Goal: Task Accomplishment & Management: Manage account settings

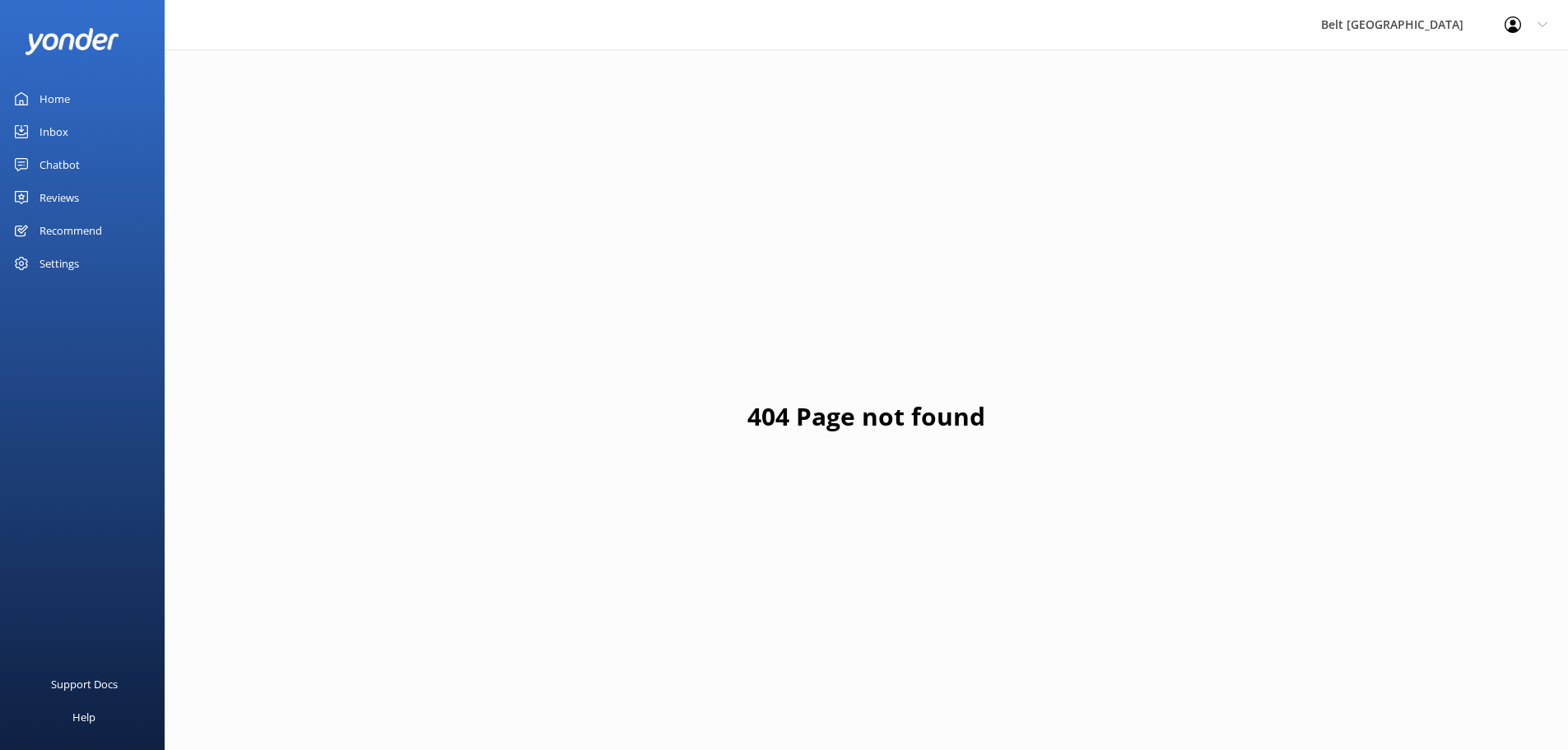
click at [61, 134] on div "Inbox" at bounding box center [54, 131] width 28 height 33
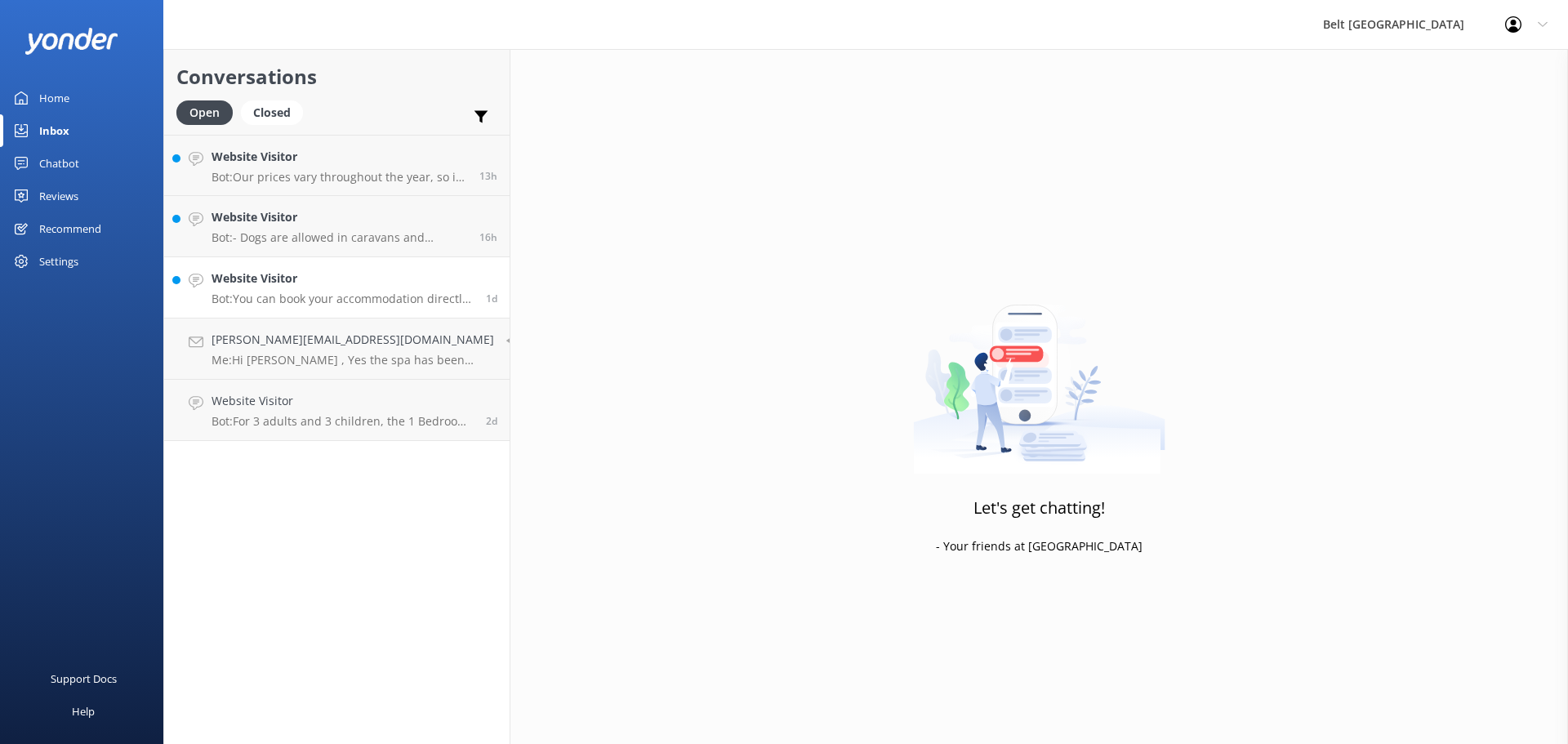
click at [272, 281] on h4 "Website Visitor" at bounding box center [343, 278] width 262 height 18
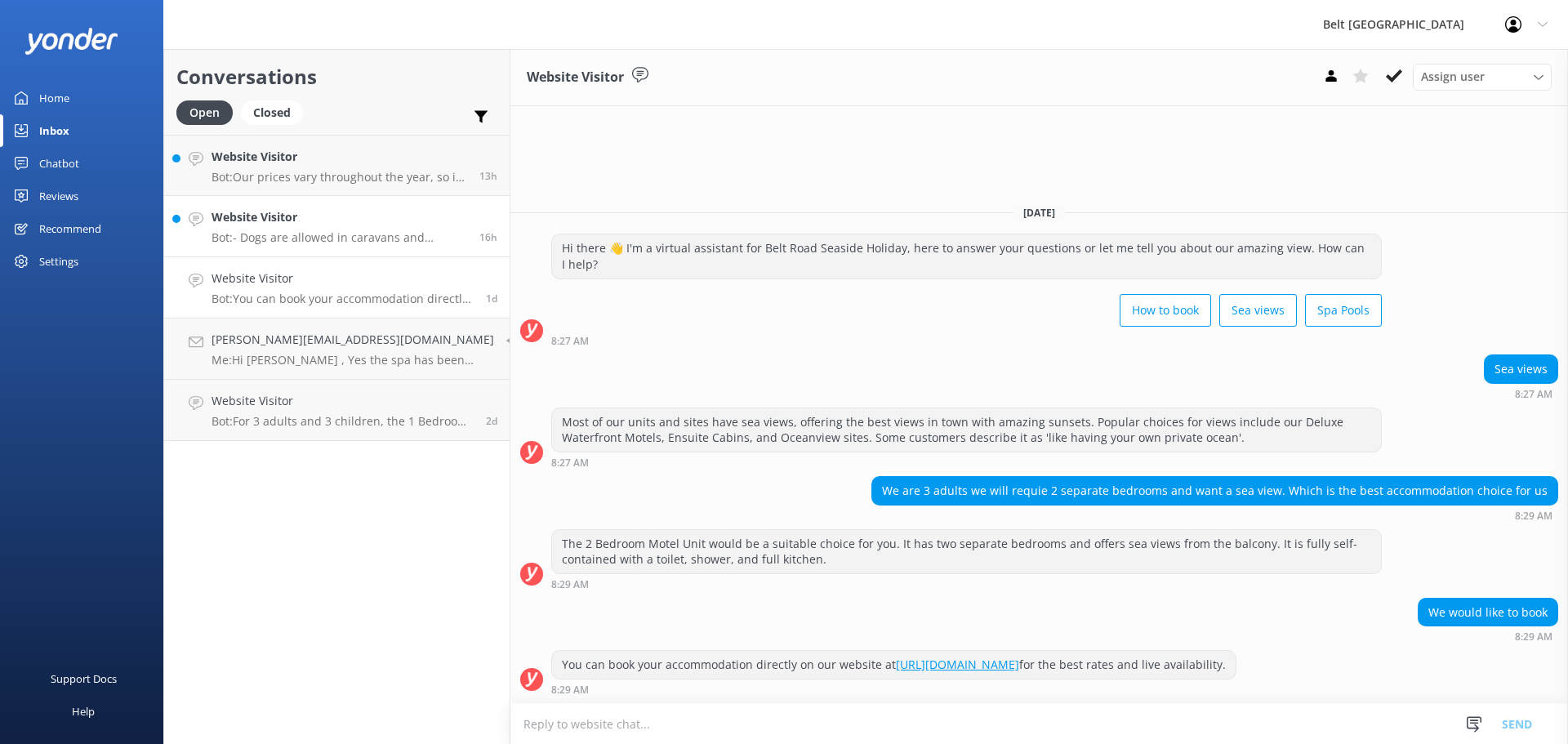
click at [274, 244] on p "Bot: - Dogs are allowed in caravans and camper-vans by prior arrangement outsid…" at bounding box center [340, 237] width 256 height 15
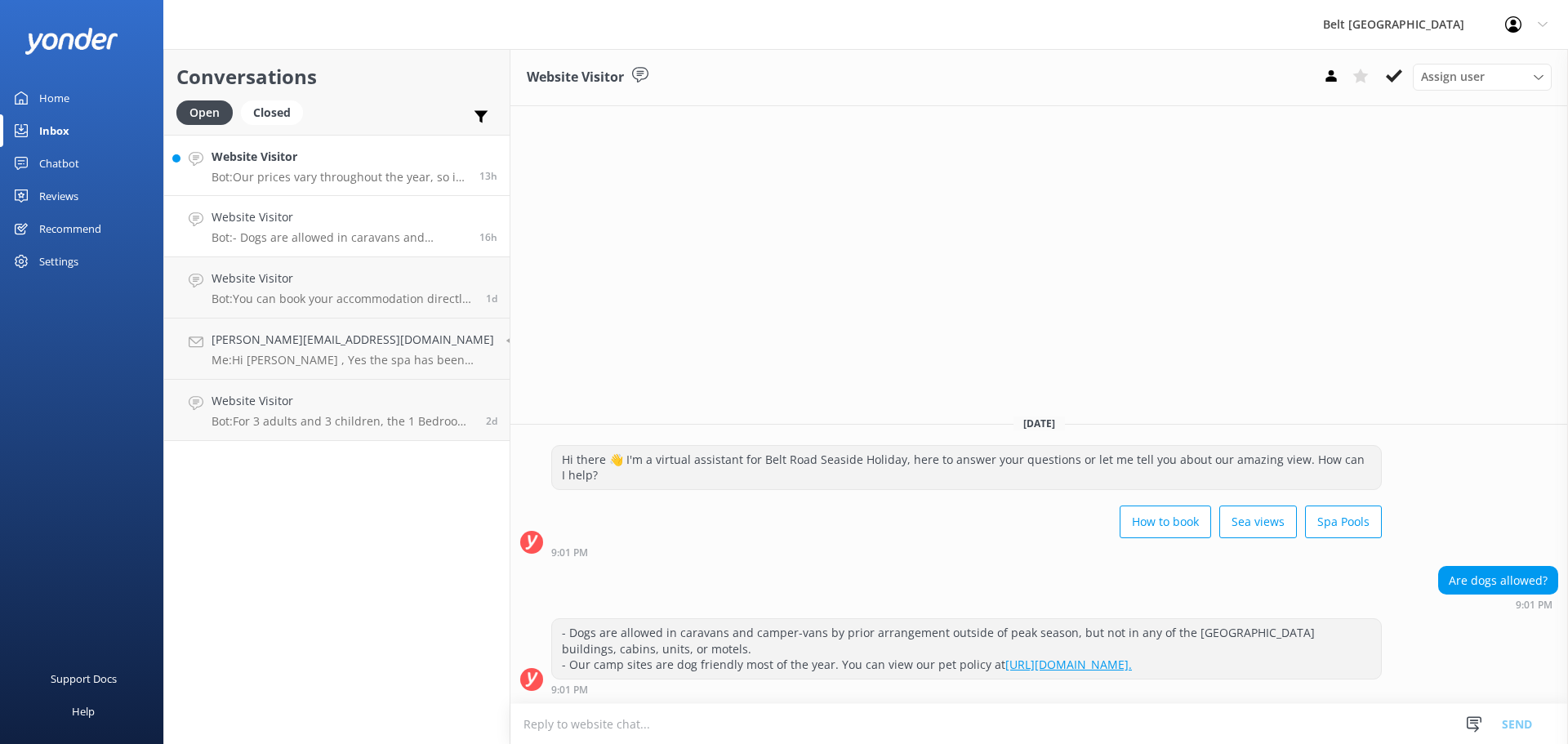
click at [272, 180] on p "Bot: Our prices vary throughout the year, so it’s best to check online for the …" at bounding box center [340, 177] width 256 height 15
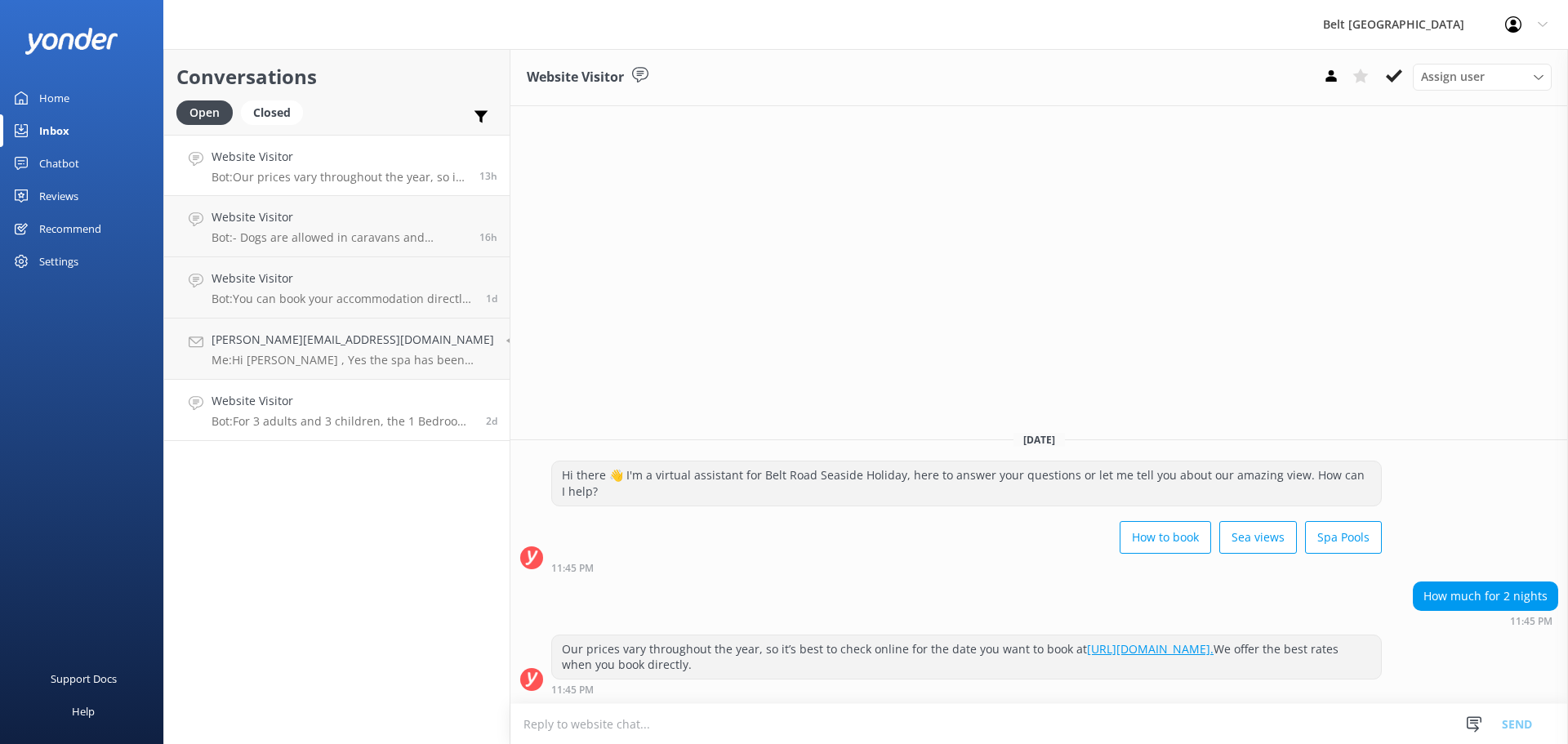
click at [292, 419] on p "Bot: For 3 adults and 3 children, the 1 Bedroom Self Contained Bedroom can acco…" at bounding box center [343, 421] width 262 height 15
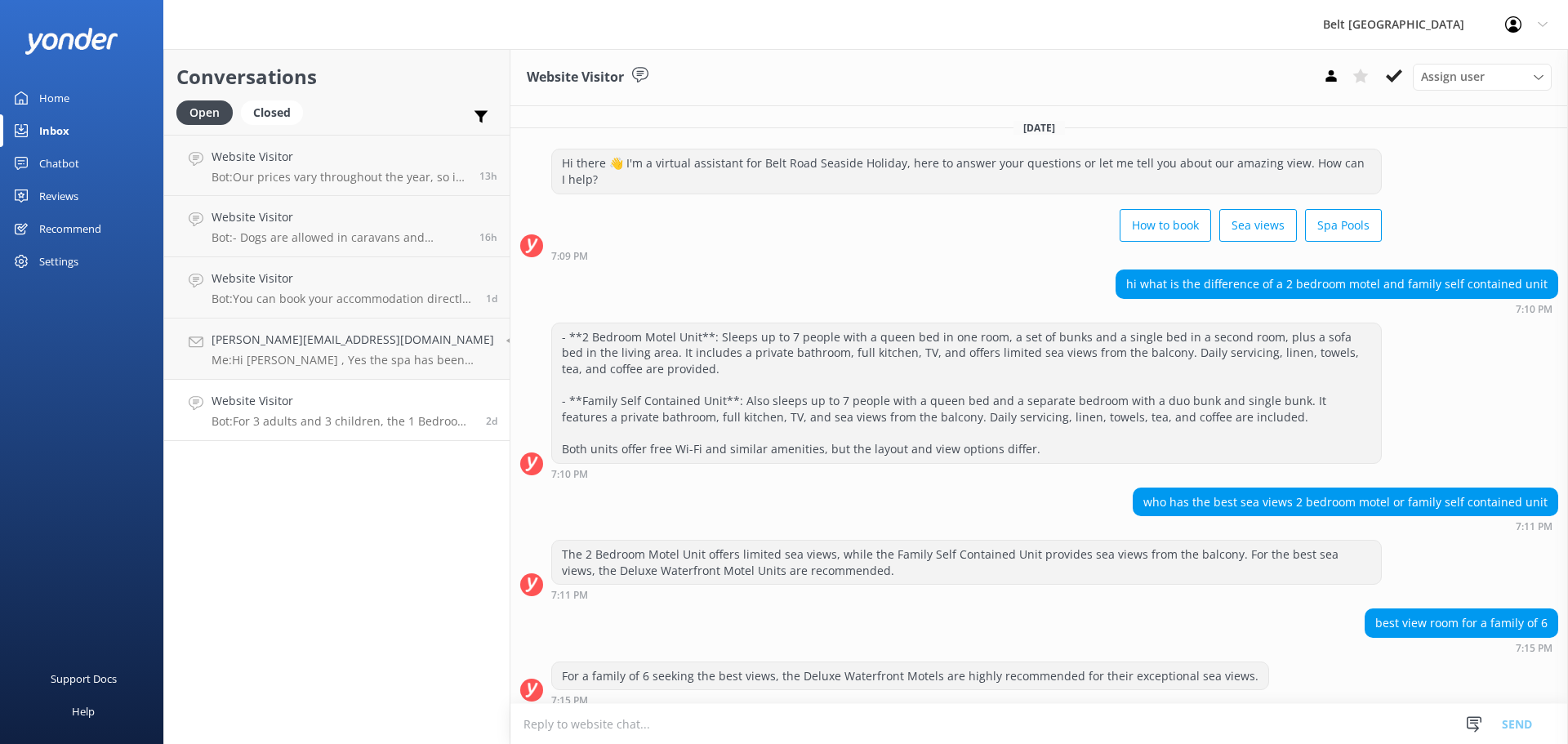
scroll to position [132, 0]
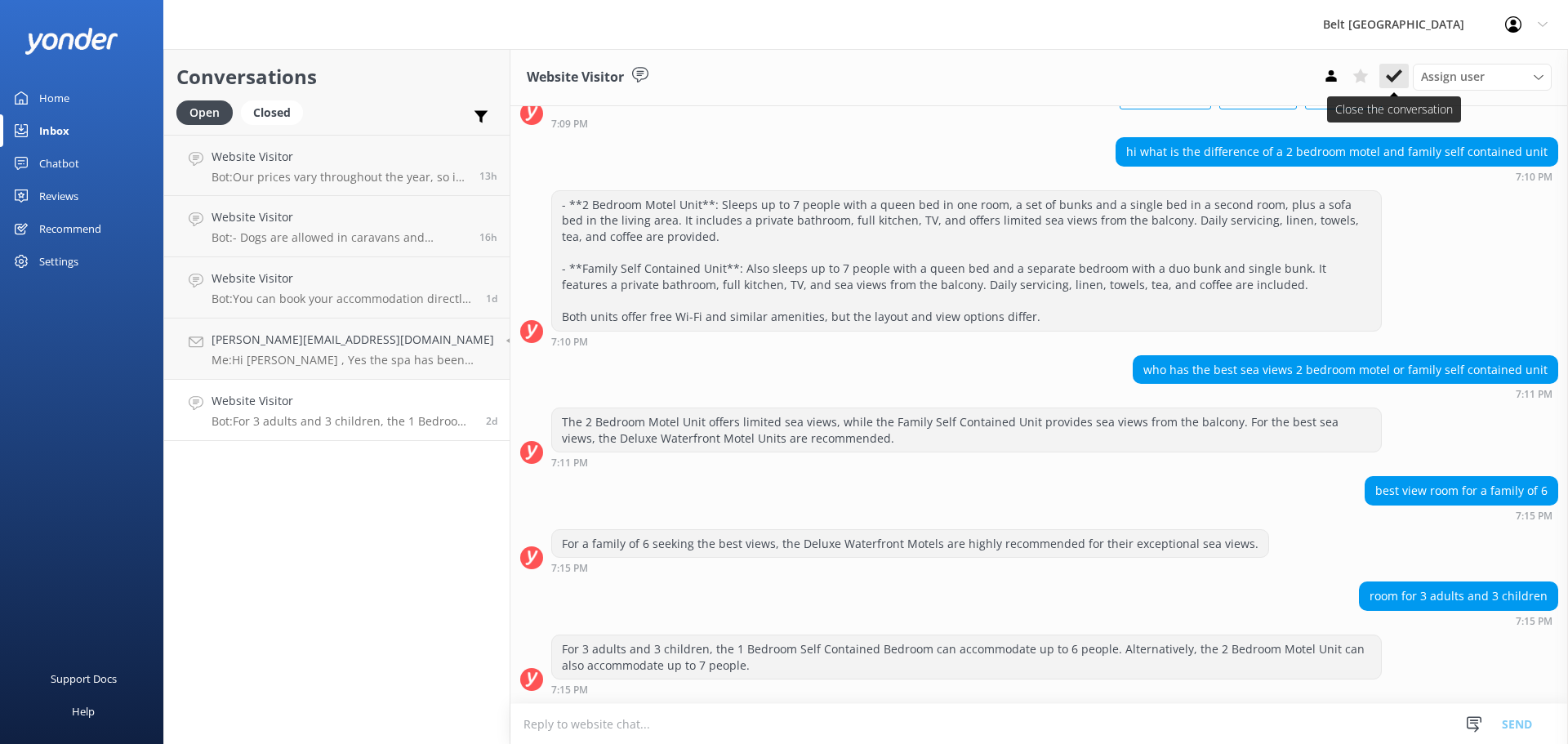
click at [1387, 77] on use at bounding box center [1394, 76] width 17 height 13
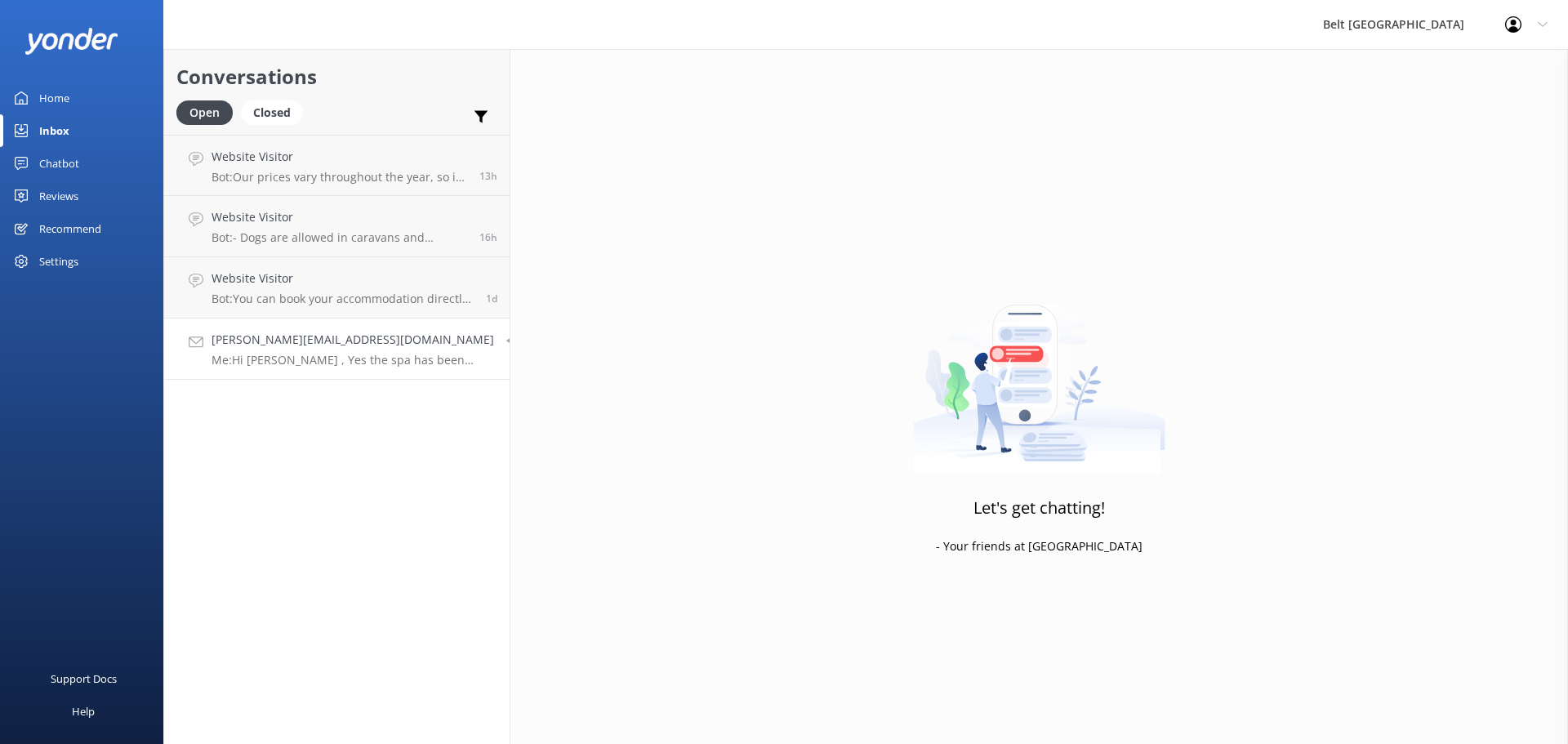
drag, startPoint x: 329, startPoint y: 345, endPoint x: 461, endPoint y: 343, distance: 132.0
click at [328, 345] on h4 "[PERSON_NAME][EMAIL_ADDRESS][DOMAIN_NAME]" at bounding box center [353, 340] width 282 height 18
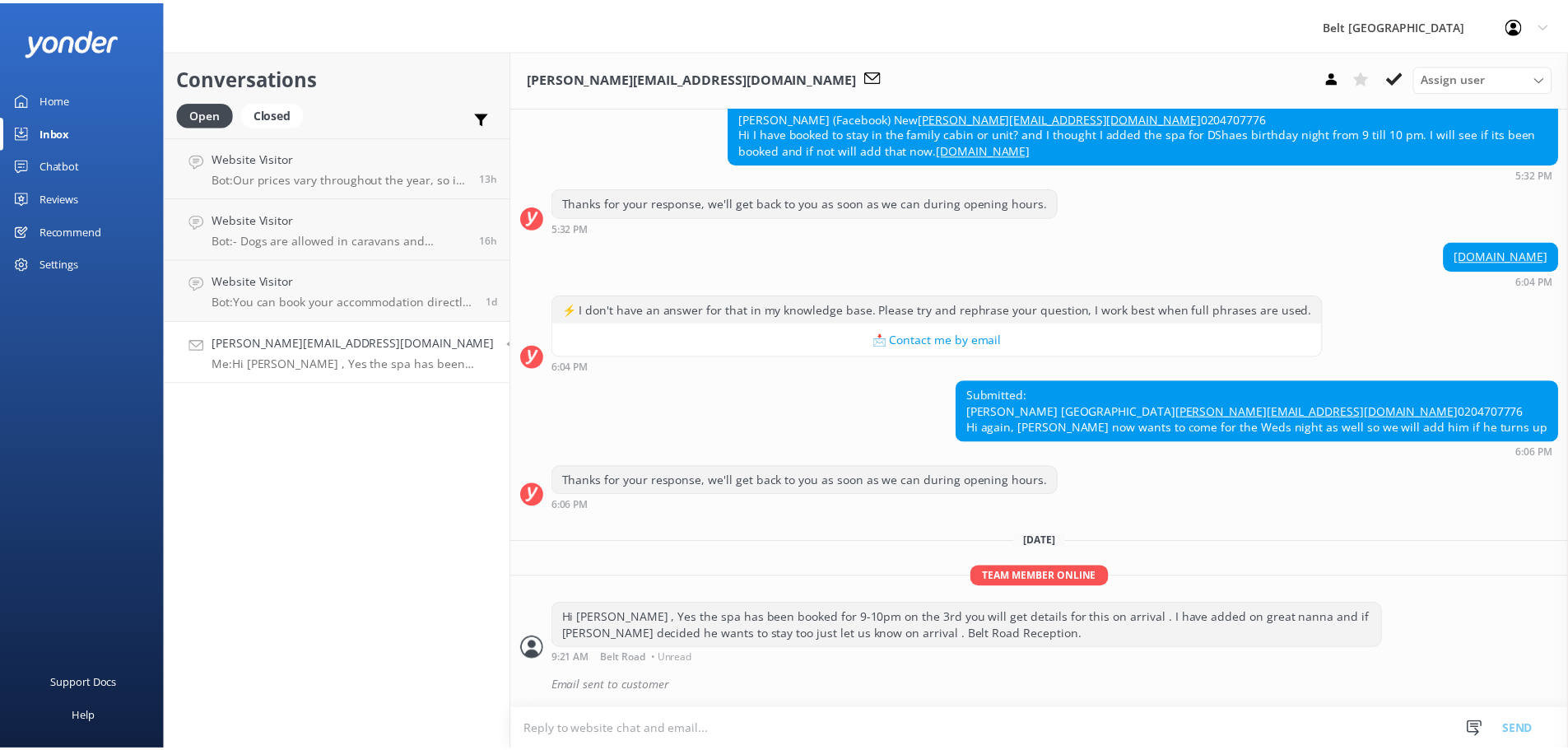
scroll to position [405, 0]
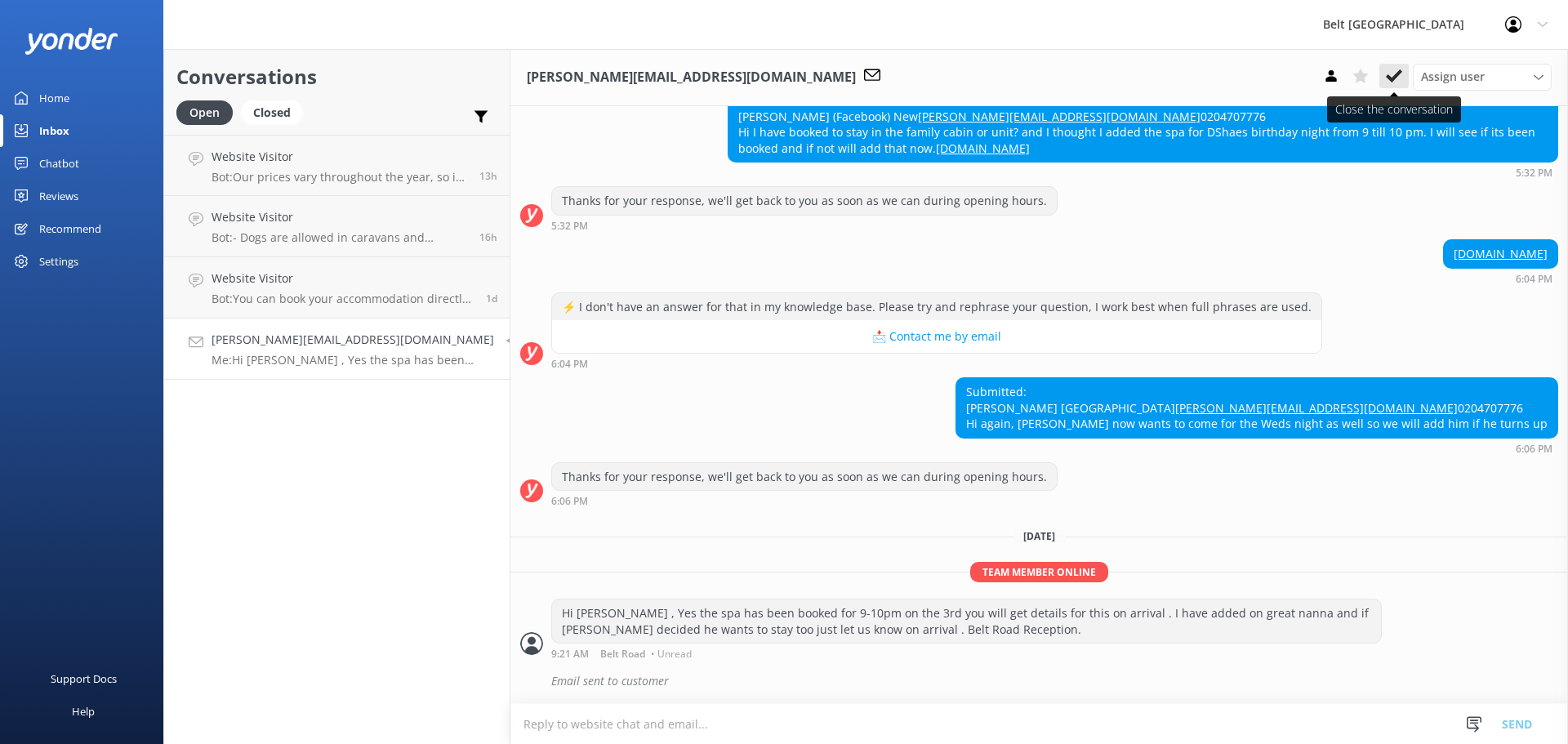
click at [1399, 74] on use at bounding box center [1394, 76] width 17 height 13
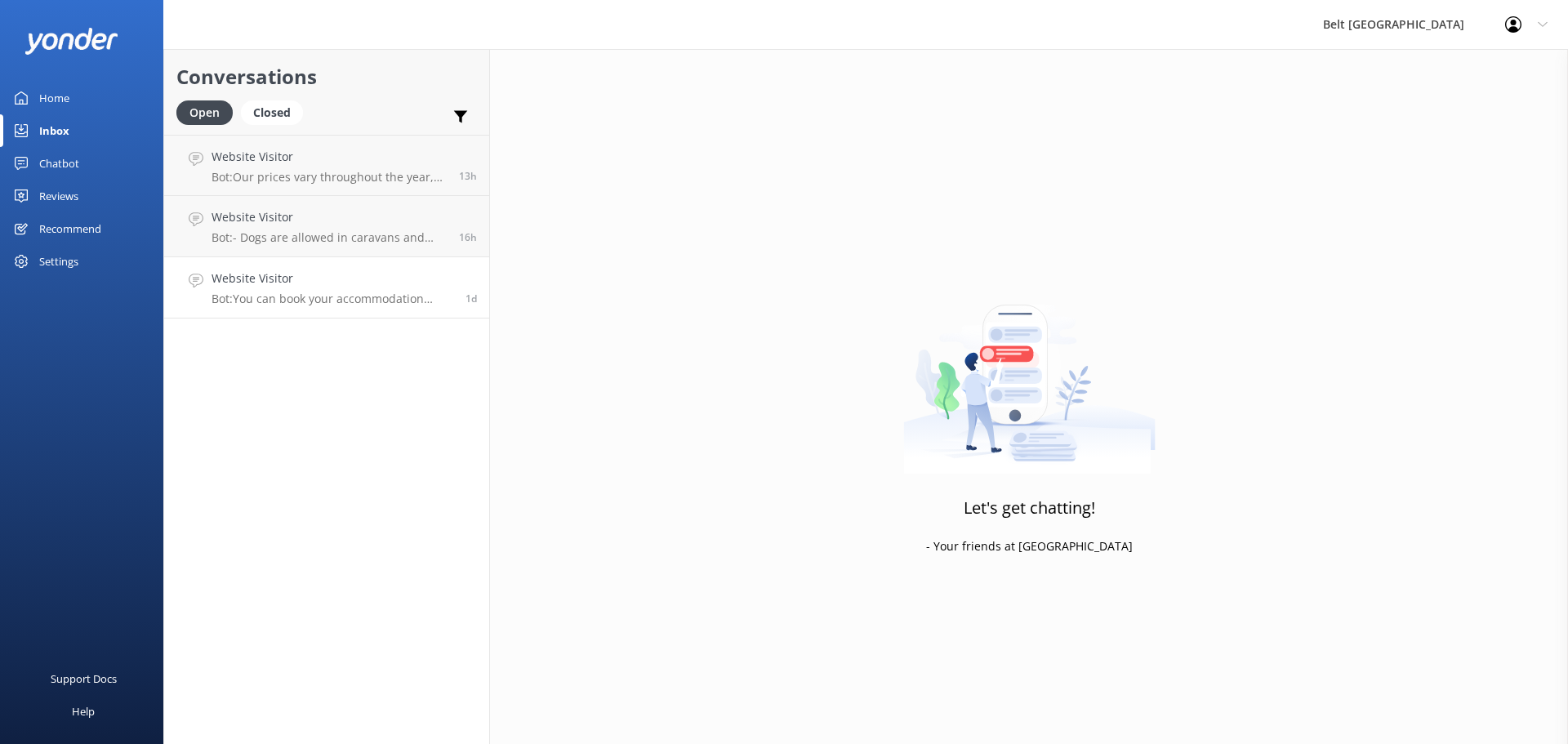
click at [255, 306] on link "Website Visitor Bot: You can book your accommodation directly on our website at…" at bounding box center [326, 288] width 325 height 61
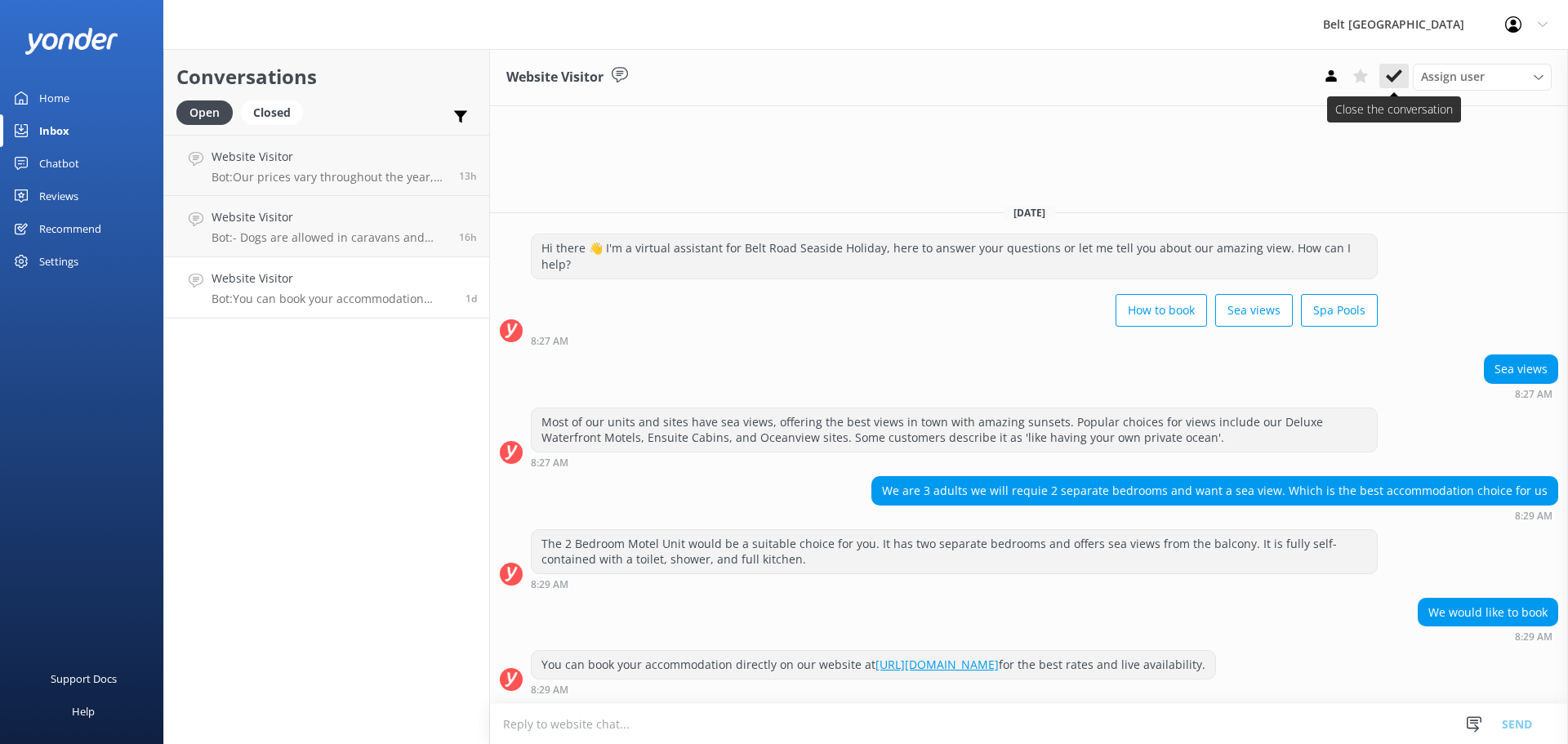
click at [1394, 75] on use at bounding box center [1394, 76] width 17 height 13
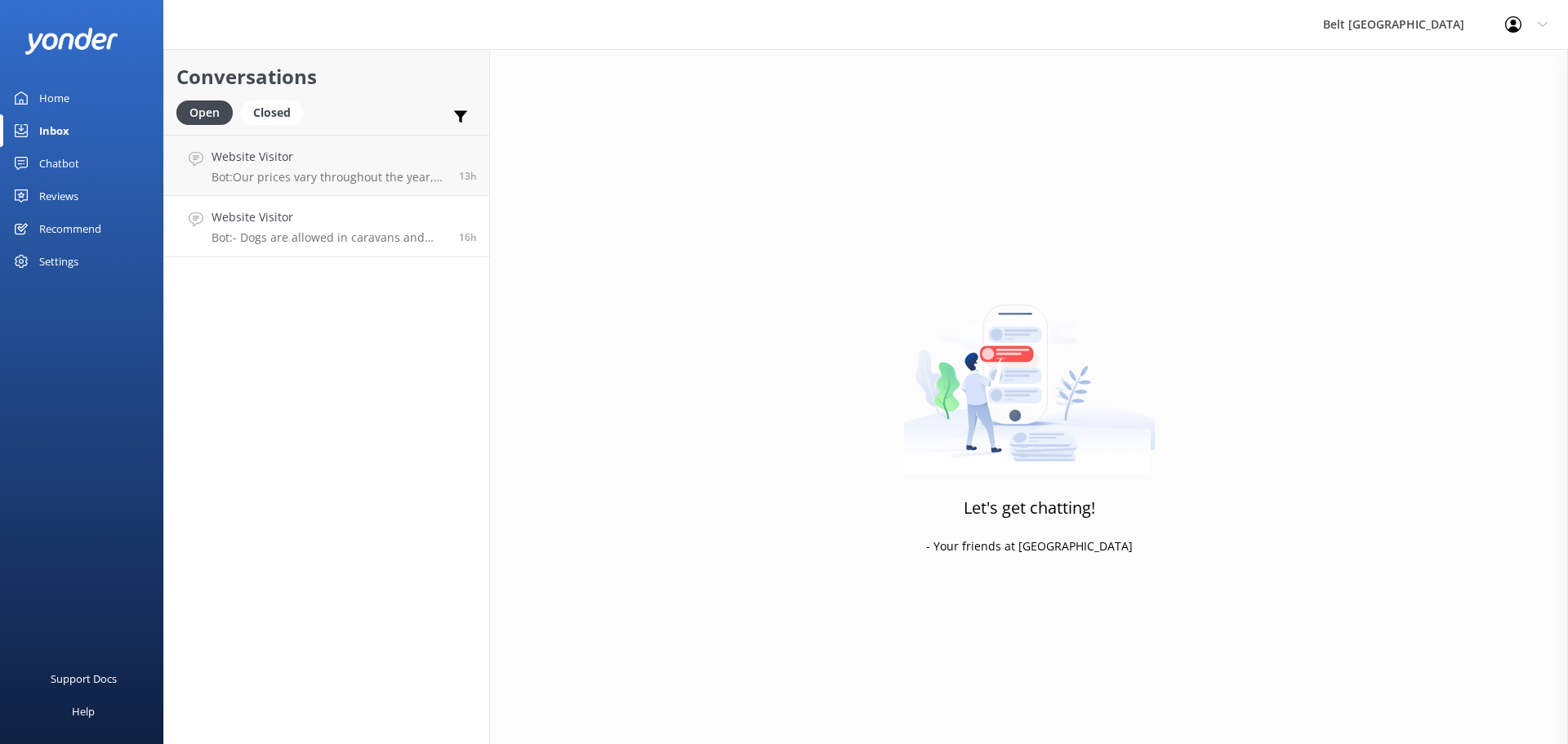
drag, startPoint x: 309, startPoint y: 207, endPoint x: 341, endPoint y: 208, distance: 32.0
click at [308, 208] on link "Website Visitor Bot: - Dogs are allowed in caravans and camper-vans by prior ar…" at bounding box center [326, 227] width 325 height 61
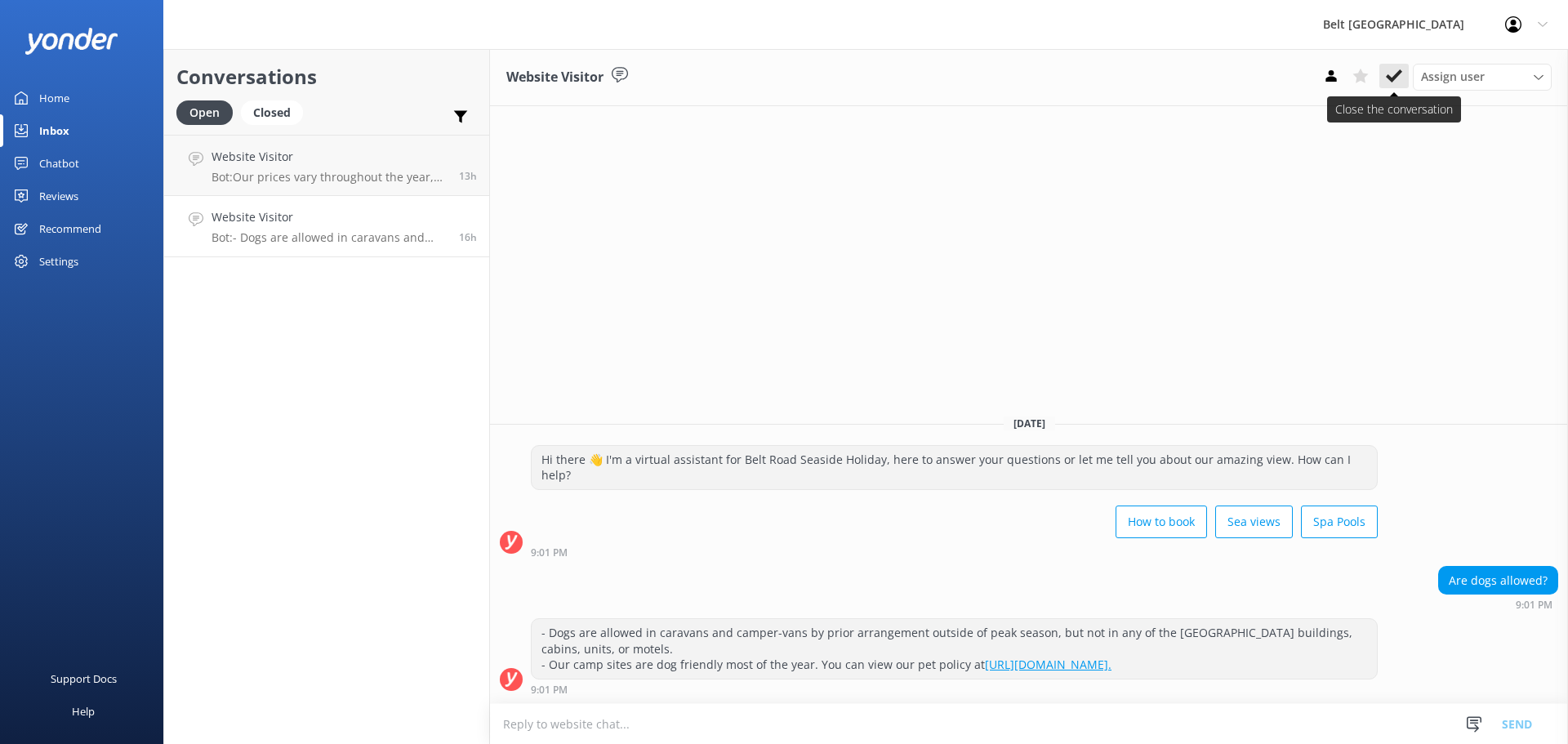
click at [1384, 79] on button at bounding box center [1393, 76] width 29 height 24
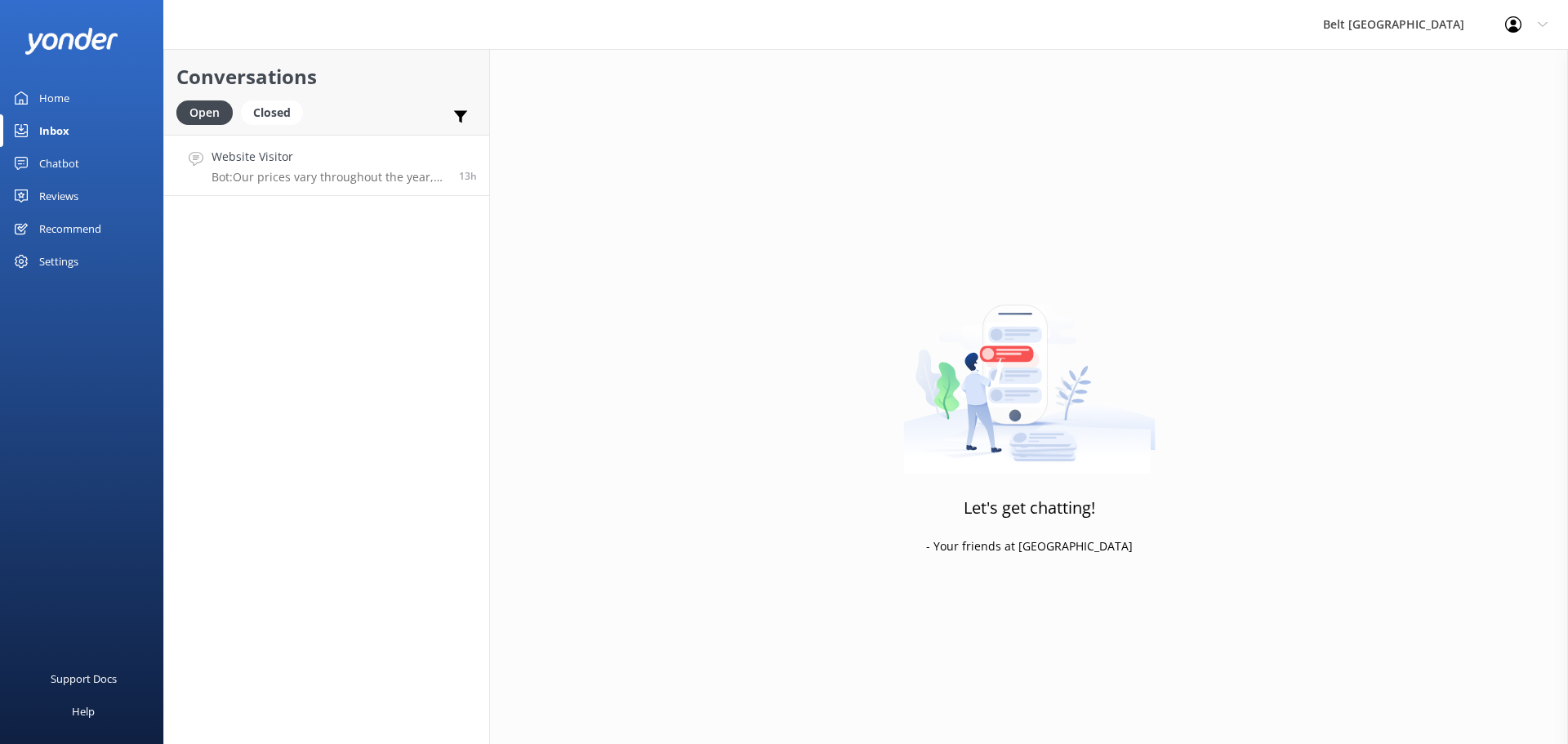
click at [304, 180] on p "Bot: Our prices vary throughout the year, so it’s best to check online for the …" at bounding box center [329, 177] width 235 height 15
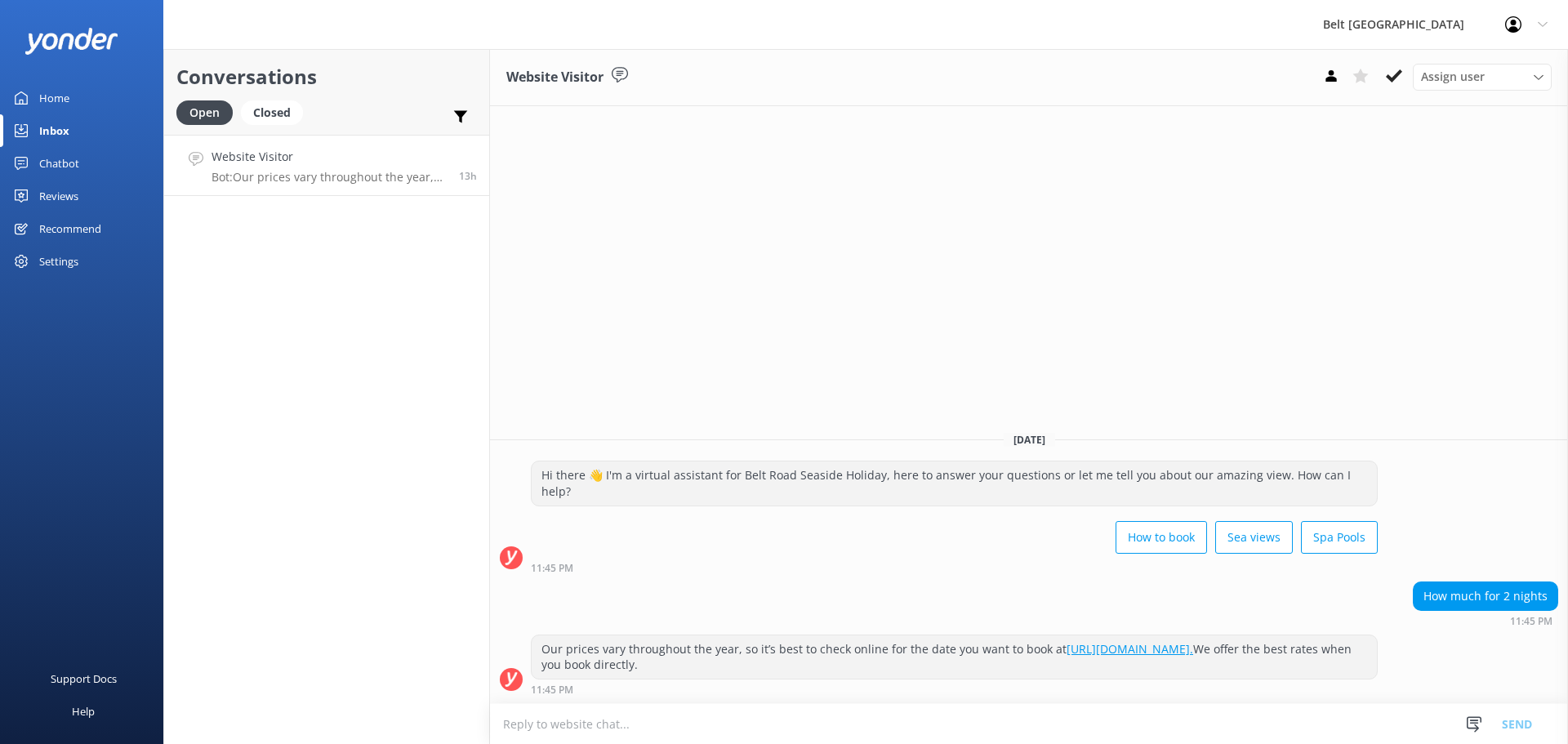
click at [1395, 72] on icon at bounding box center [1394, 76] width 17 height 17
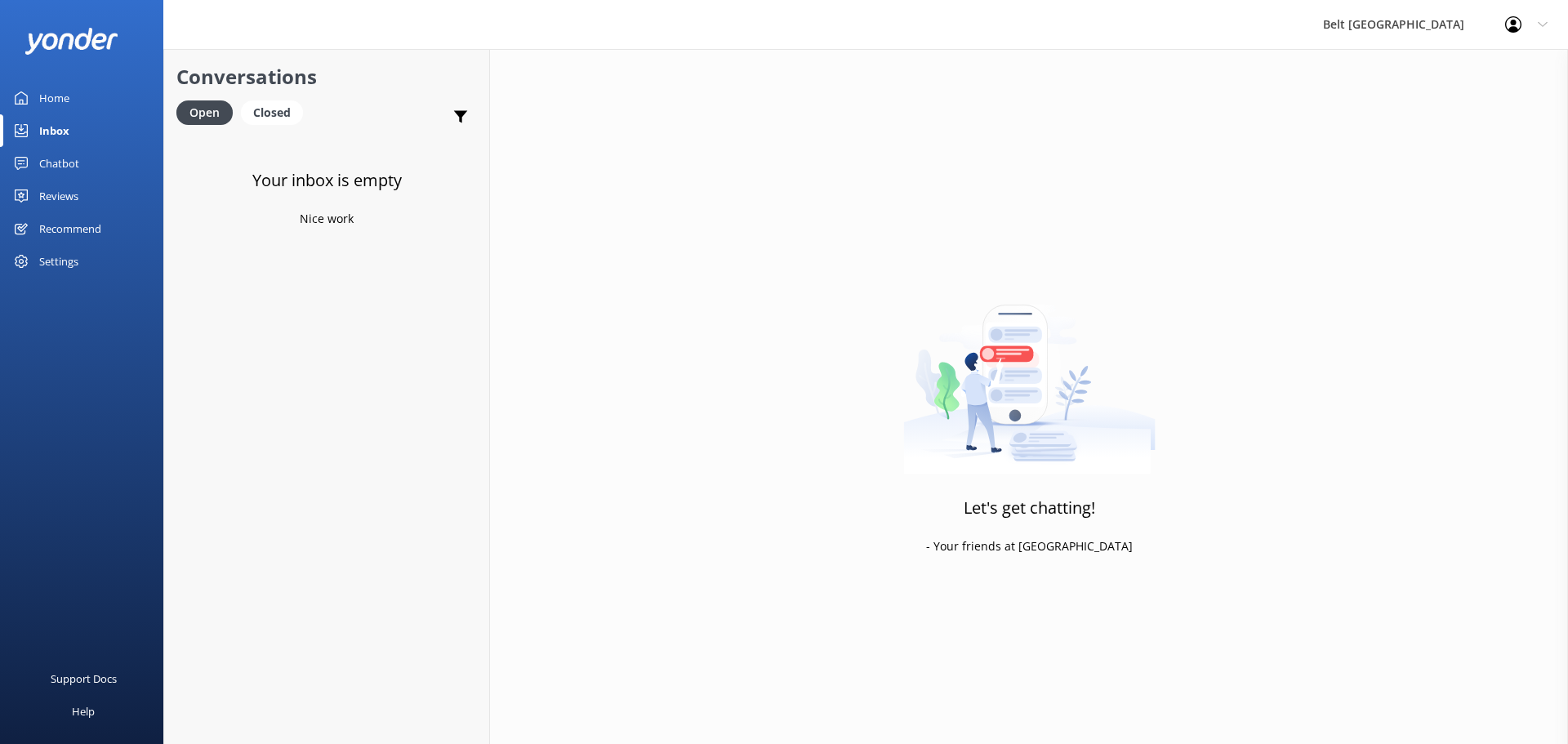
click at [66, 194] on div "Reviews" at bounding box center [58, 195] width 39 height 32
